Goal: Check status: Check status

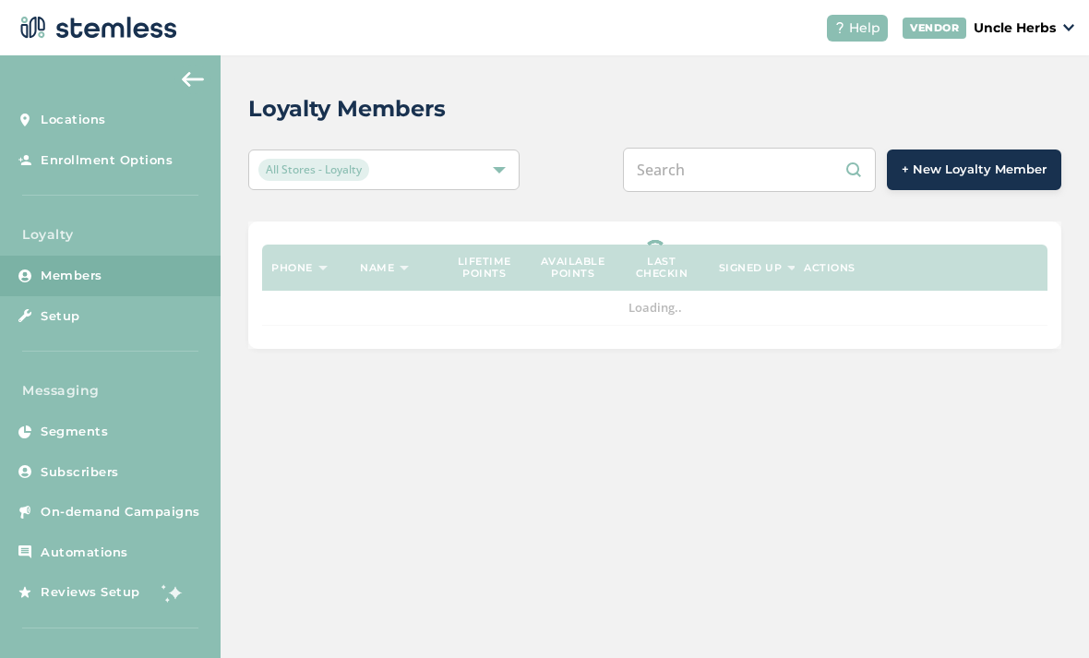
scroll to position [59, 0]
click at [768, 148] on input "text" at bounding box center [749, 170] width 253 height 44
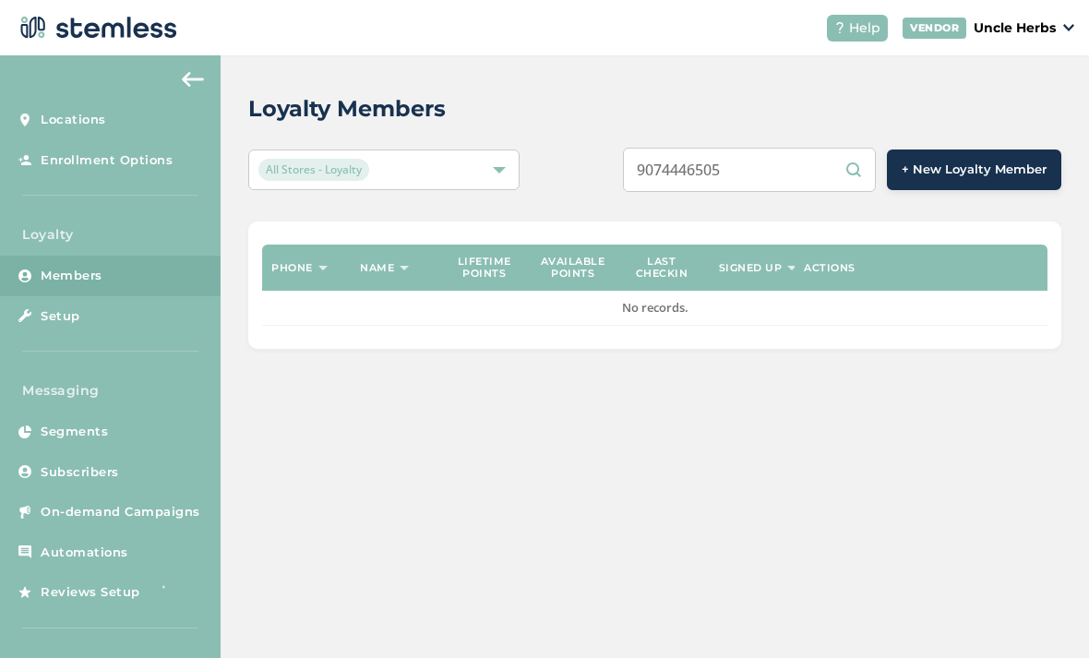
click at [854, 148] on input "9074446505" at bounding box center [749, 170] width 253 height 44
type input "9074446505"
click at [867, 148] on input "9074446505" at bounding box center [749, 170] width 253 height 44
click at [182, 256] on link "Members" at bounding box center [110, 276] width 220 height 41
click at [588, 478] on div "Loyalty Members All Stores - Loyalty 9074446505 + New Loyalty Member Phone Name…" at bounding box center [654, 356] width 868 height 602
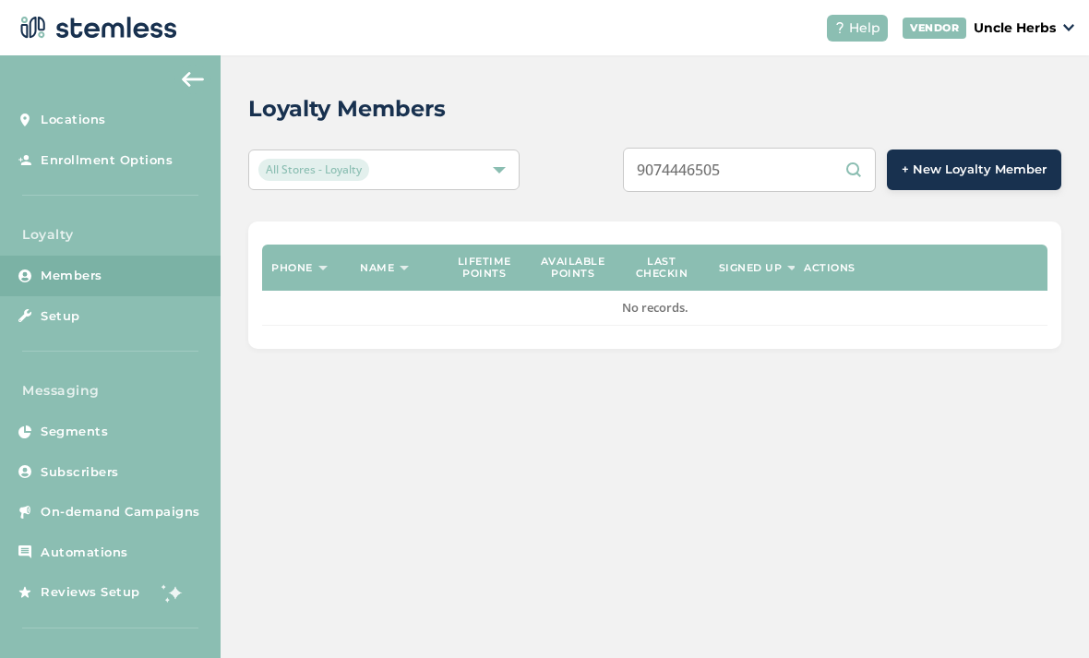
click at [871, 148] on input "9074446505" at bounding box center [749, 170] width 253 height 44
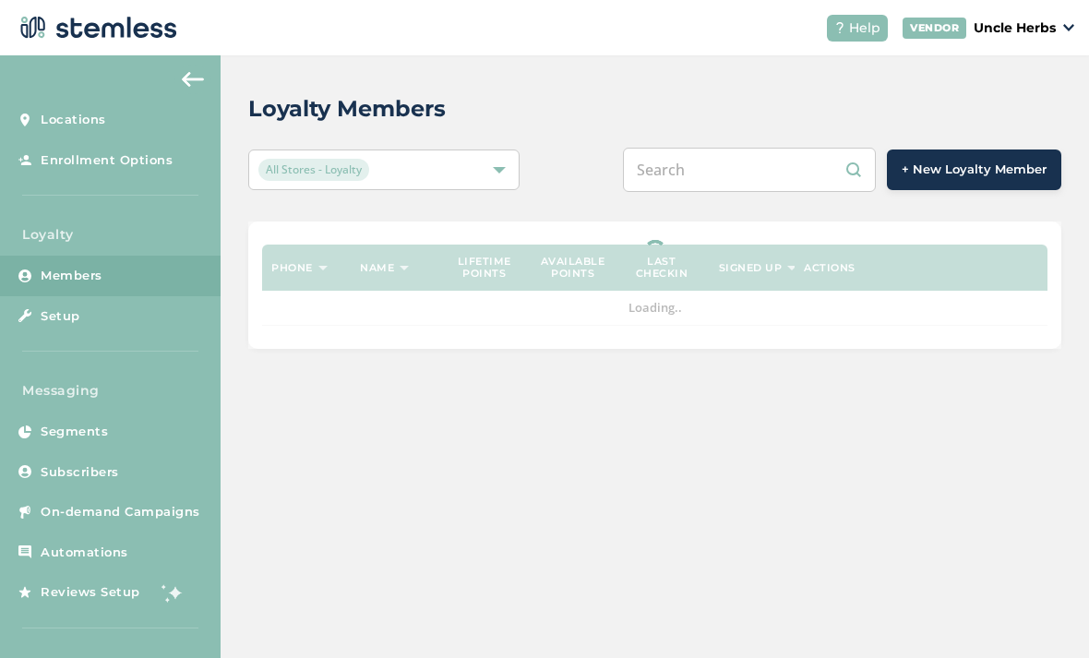
scroll to position [59, 0]
click at [769, 578] on div "Loyalty Members All Stores - Loyalty + New Loyalty Member Phone Name Lifetime p…" at bounding box center [654, 356] width 868 height 602
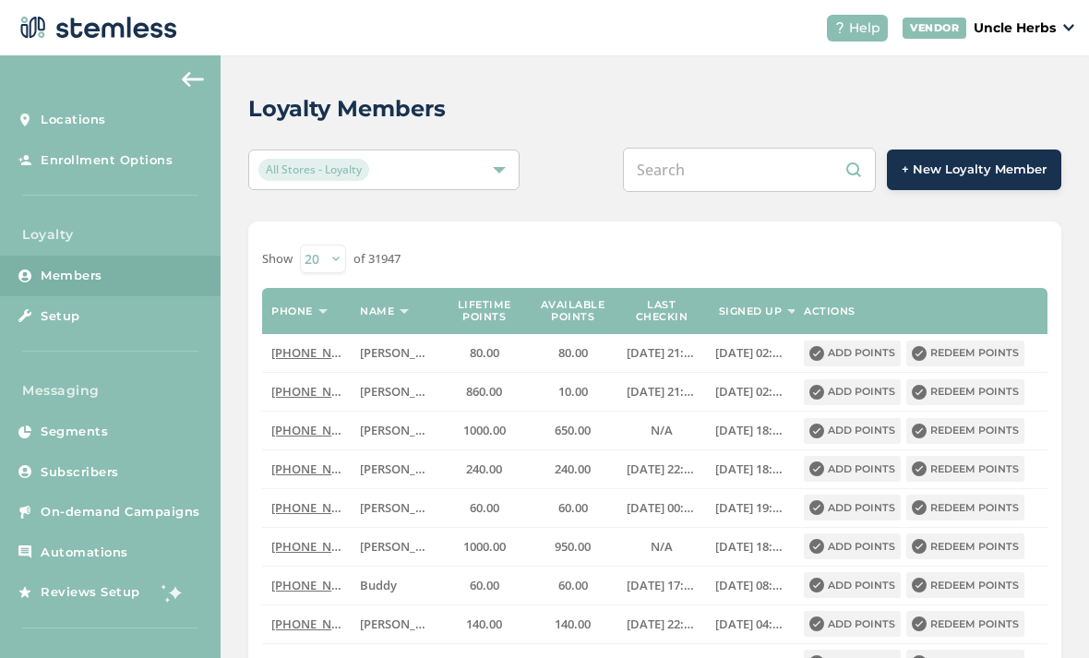
click at [801, 148] on input "text" at bounding box center [749, 170] width 253 height 44
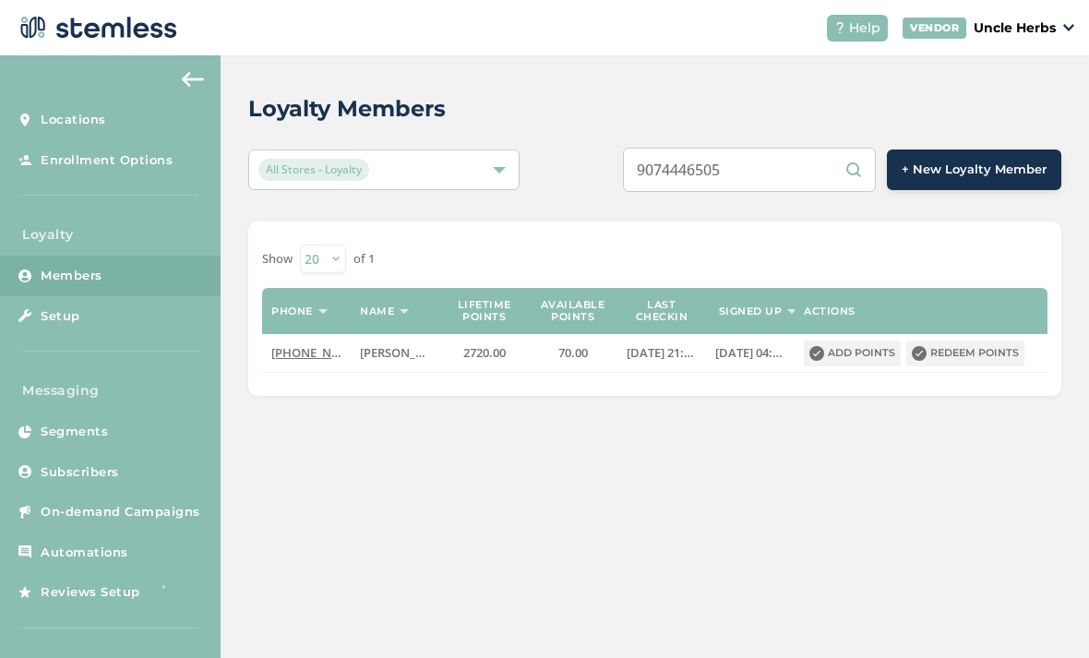
click at [807, 148] on input "9074446505" at bounding box center [749, 170] width 253 height 44
type input "9"
